Goal: Task Accomplishment & Management: Use online tool/utility

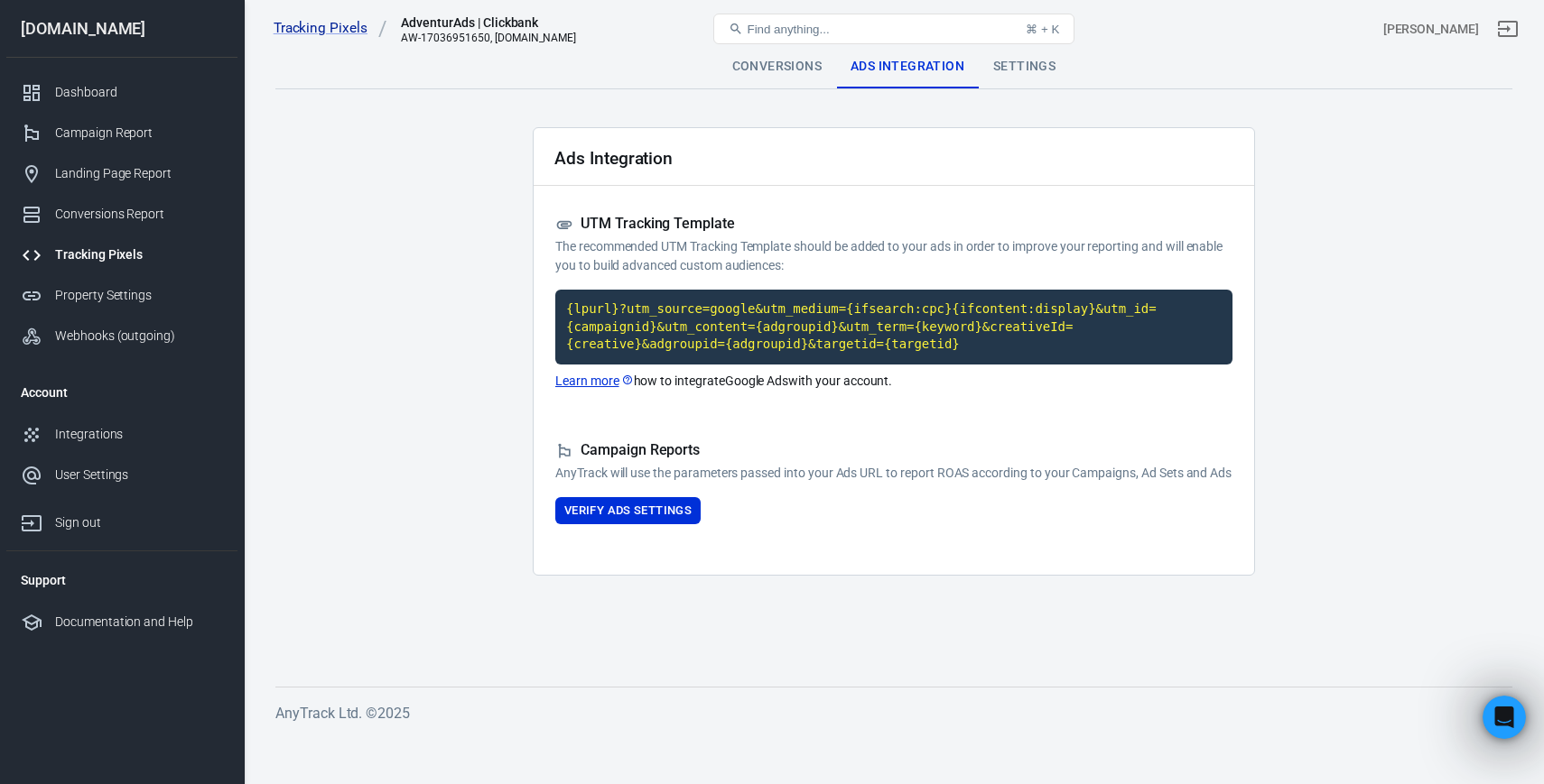
scroll to position [1621, 0]
click at [919, 331] on code "{lpurl}?utm_source=google&utm_medium={ifsearch:cpc}{ifcontent:display}&utm_id={…" at bounding box center [893, 327] width 677 height 74
click at [679, 525] on button "Verify Ads Settings" at bounding box center [628, 511] width 145 height 28
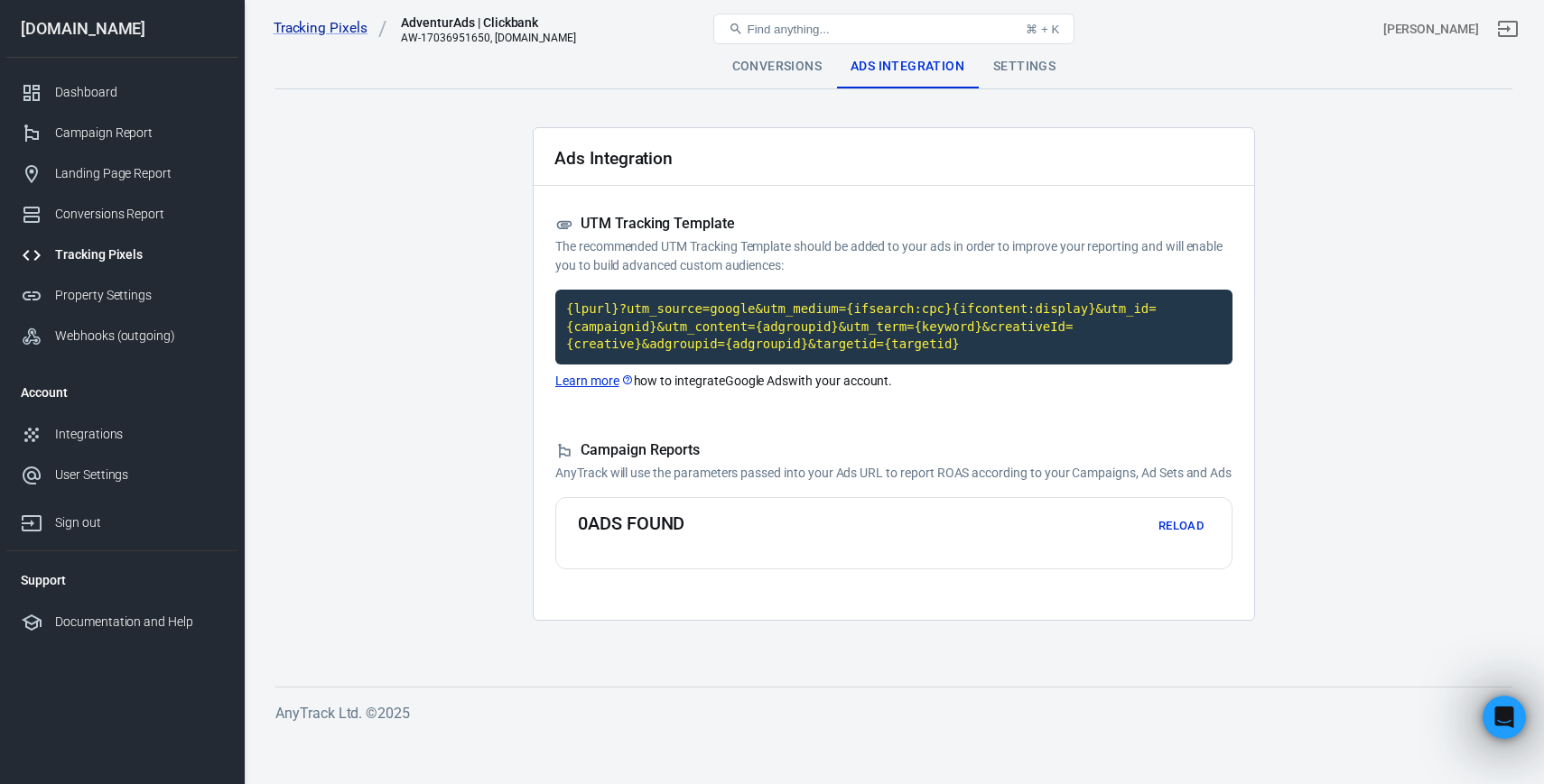
click at [1166, 541] on button "Reload" at bounding box center [1181, 527] width 58 height 28
click at [1016, 70] on div "Settings" at bounding box center [1024, 66] width 91 height 44
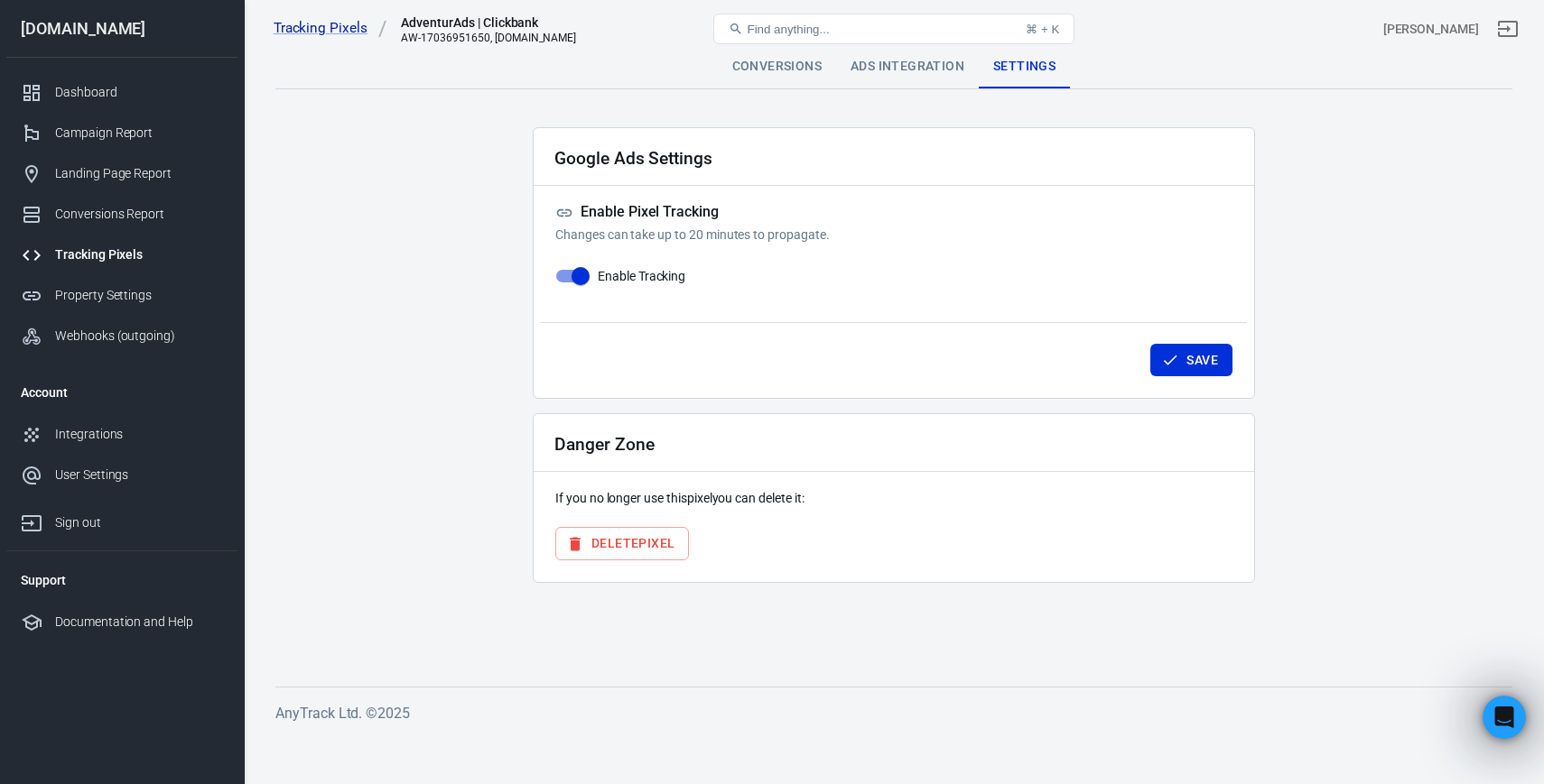
click at [946, 68] on div "Ads Integration" at bounding box center [907, 66] width 142 height 44
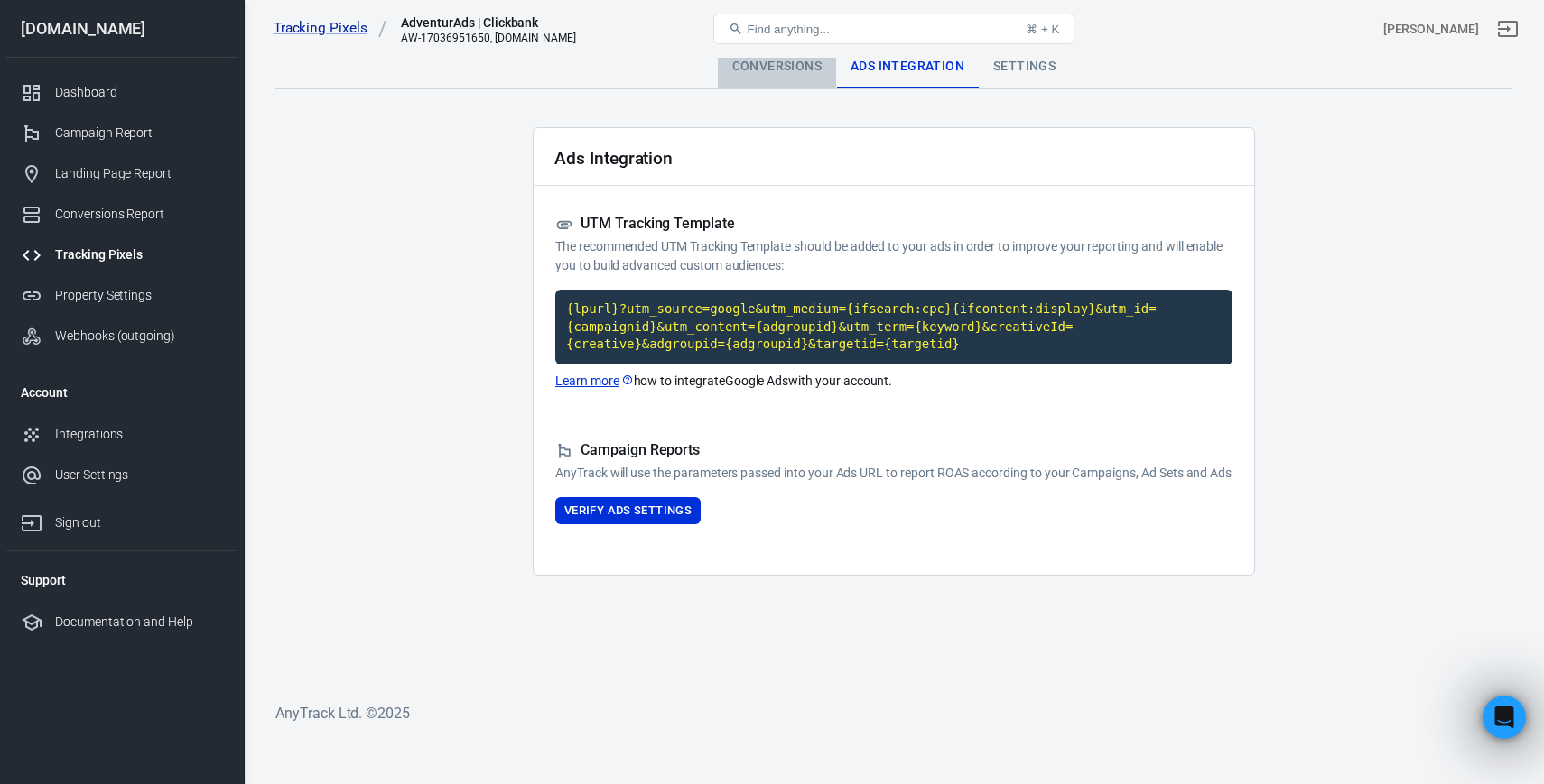
click at [816, 67] on div "Conversions" at bounding box center [777, 66] width 118 height 44
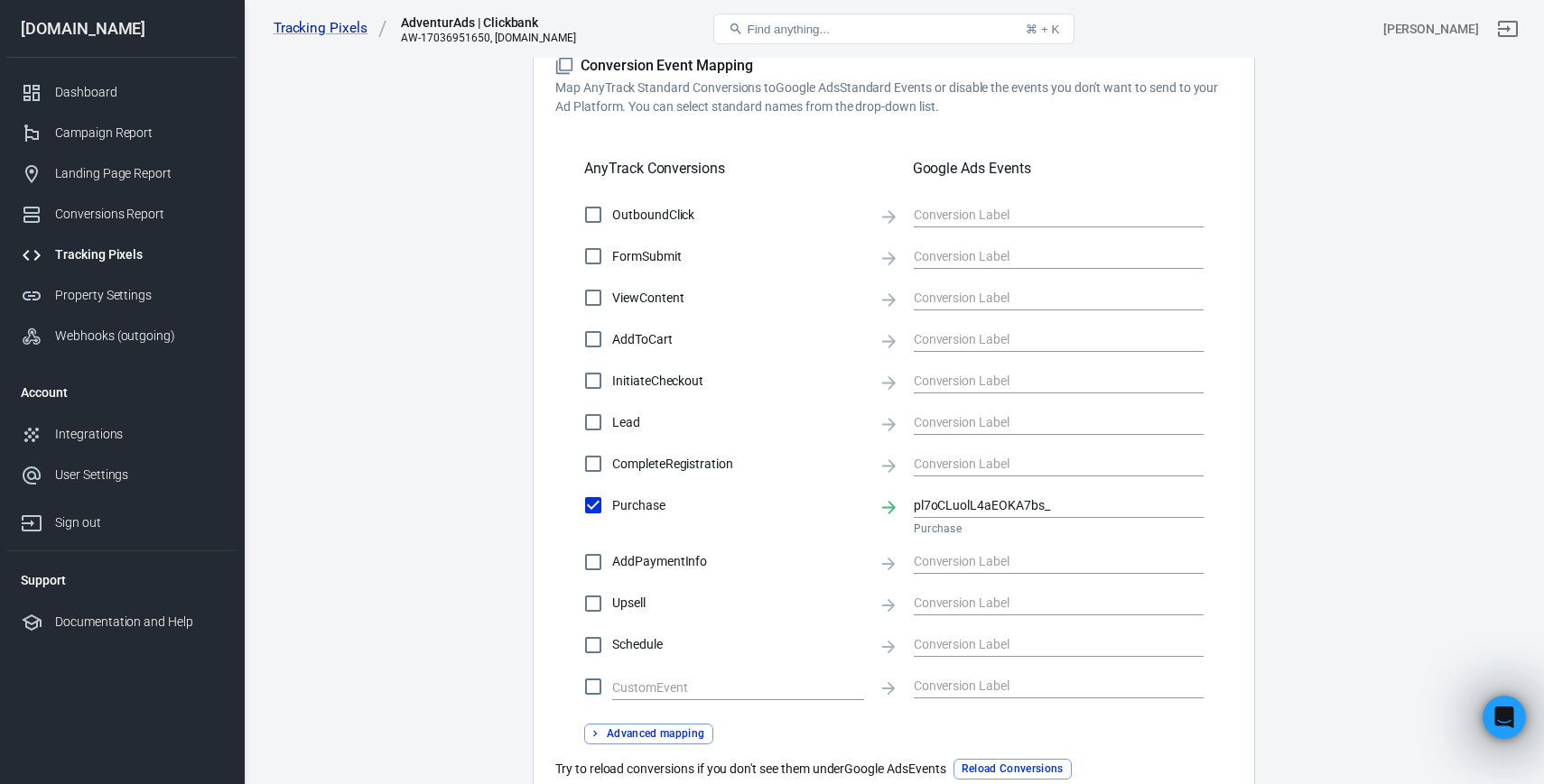
scroll to position [529, 0]
